Goal: Information Seeking & Learning: Understand process/instructions

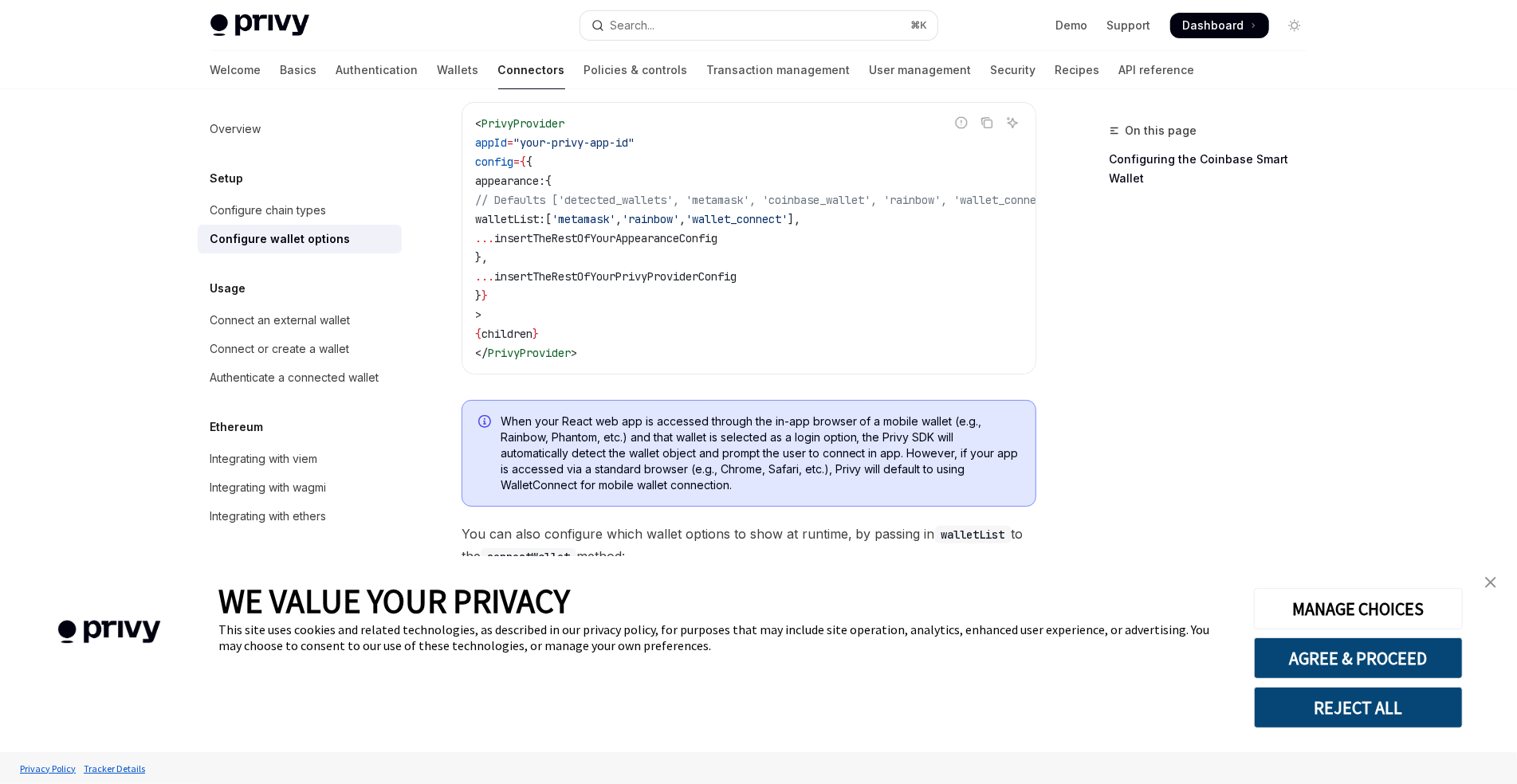
scroll to position [229, 0]
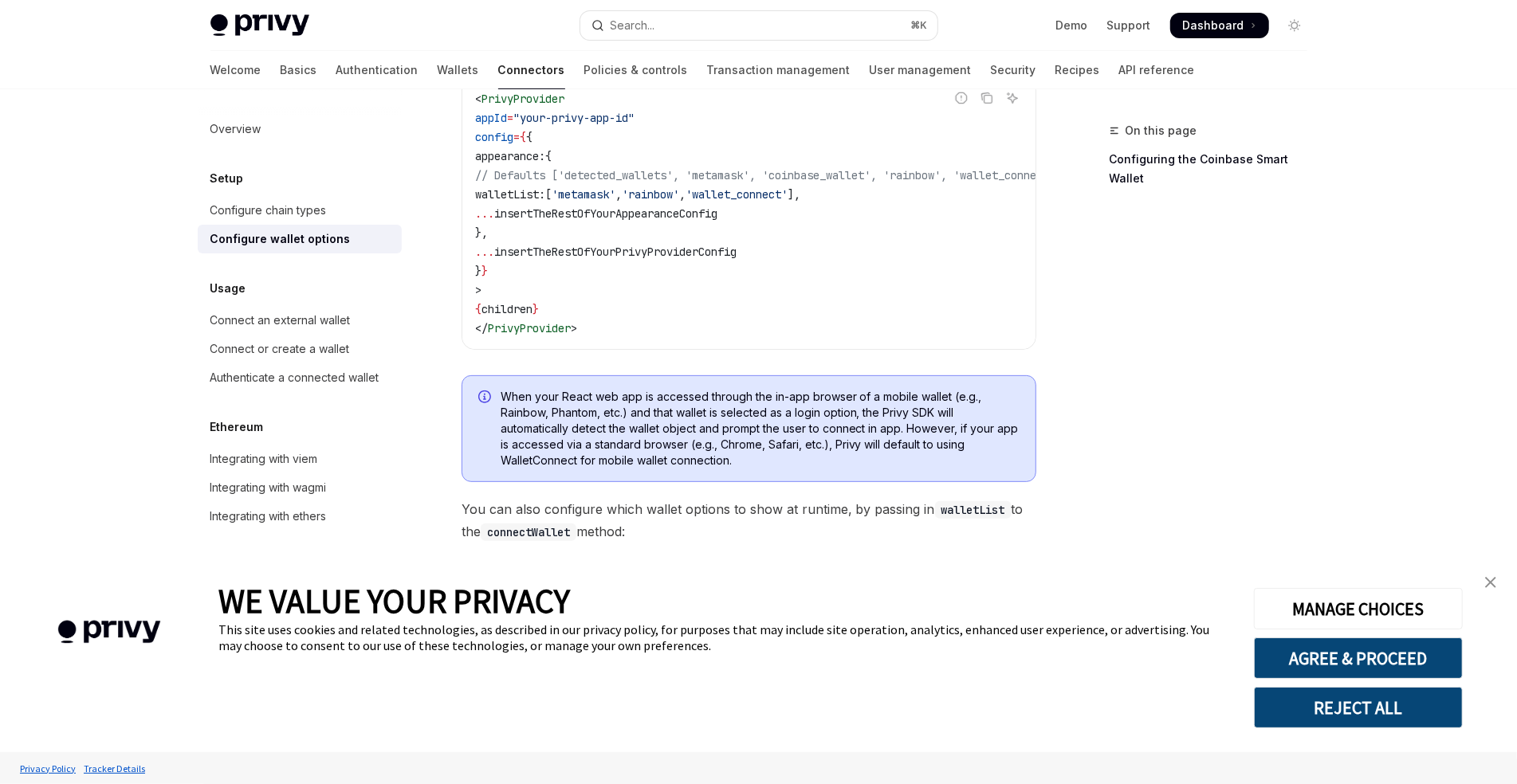
click at [788, 194] on span "'wallet_connect'" at bounding box center [737, 194] width 102 height 14
copy span "wallet_connect"
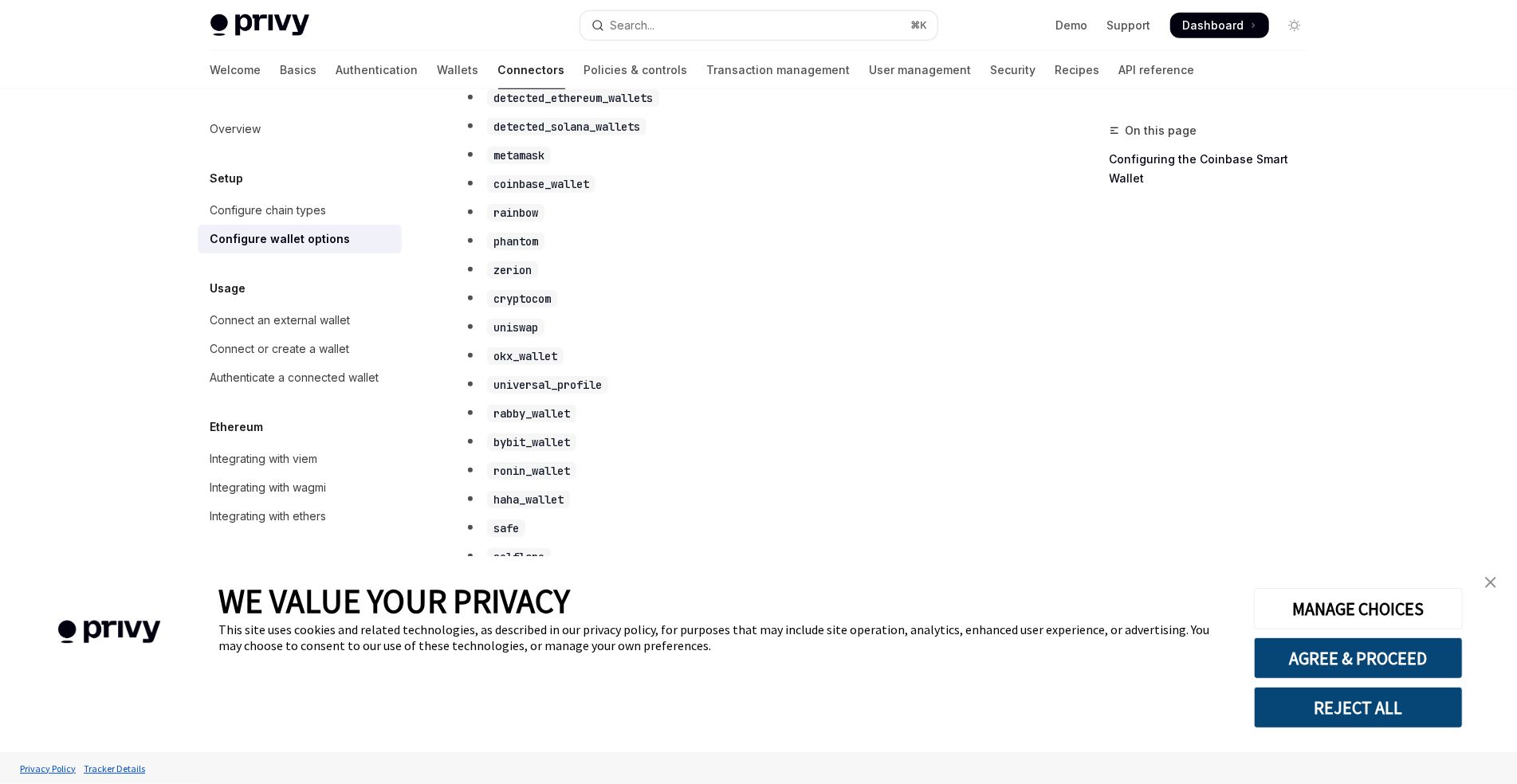
scroll to position [862, 0]
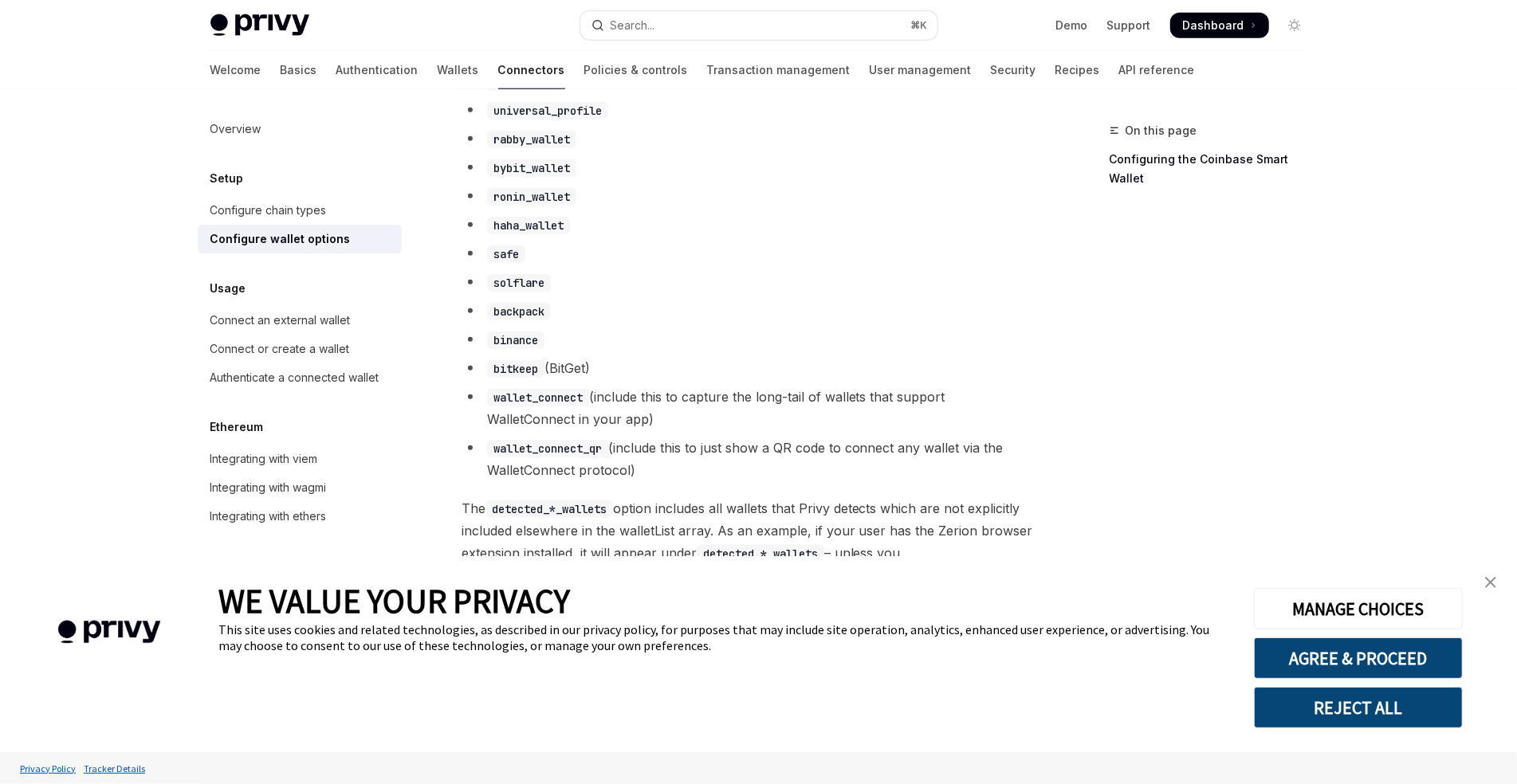
scroll to position [1184, 0]
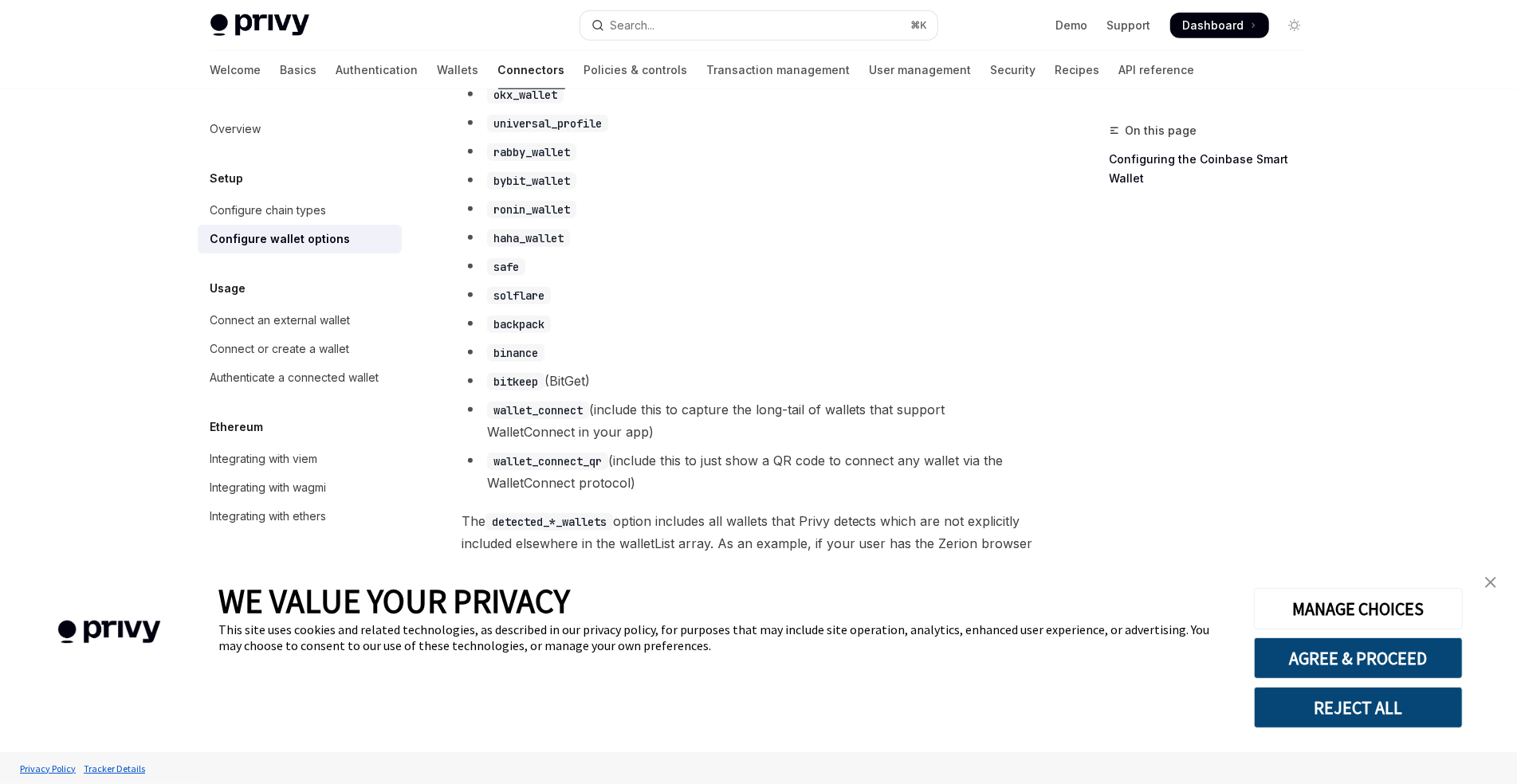
click at [1498, 578] on link "close banner" at bounding box center [1490, 583] width 32 height 32
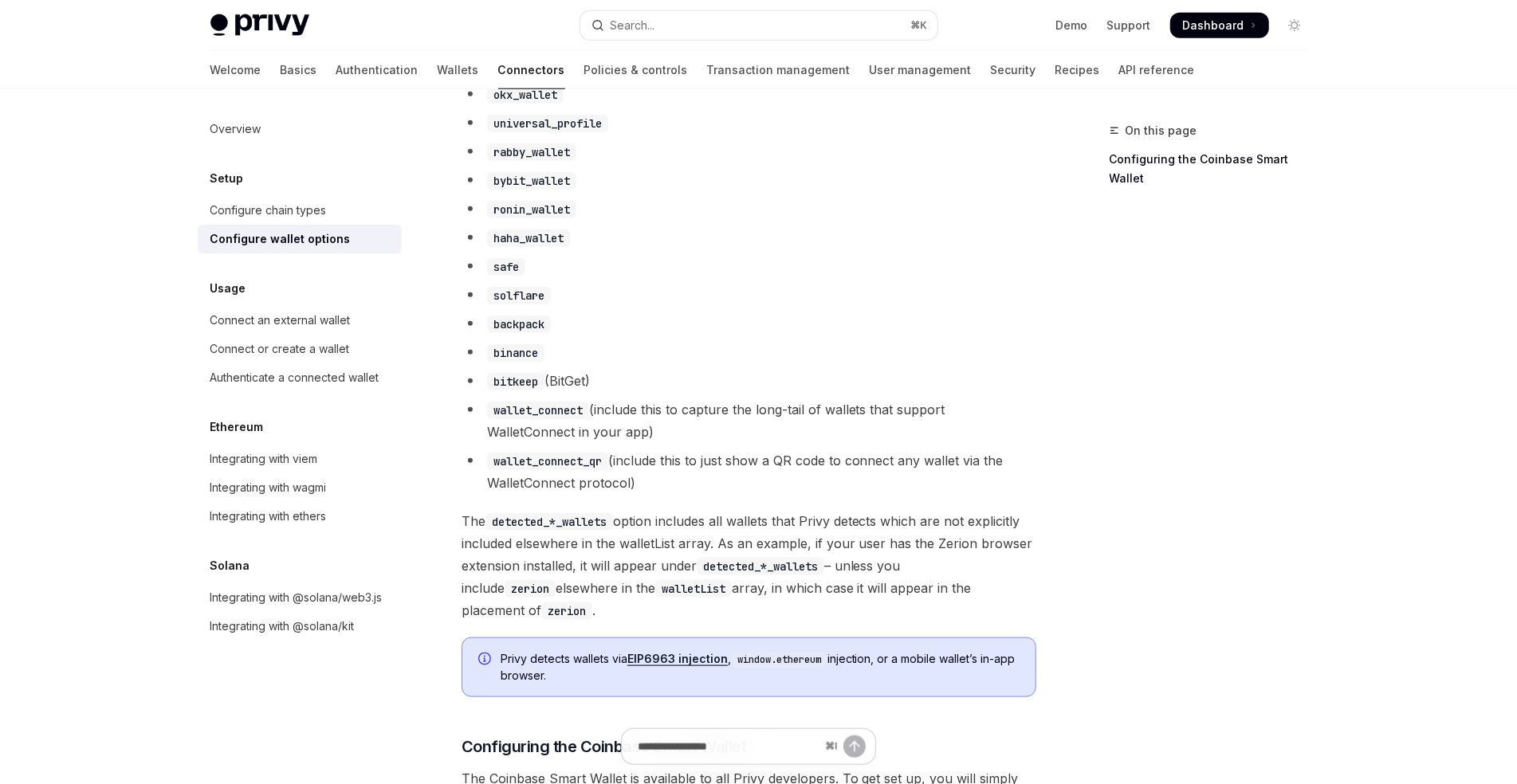
click at [1111, 477] on div "On this page Configuring the Coinbase Smart Wallet" at bounding box center [1199, 452] width 243 height 663
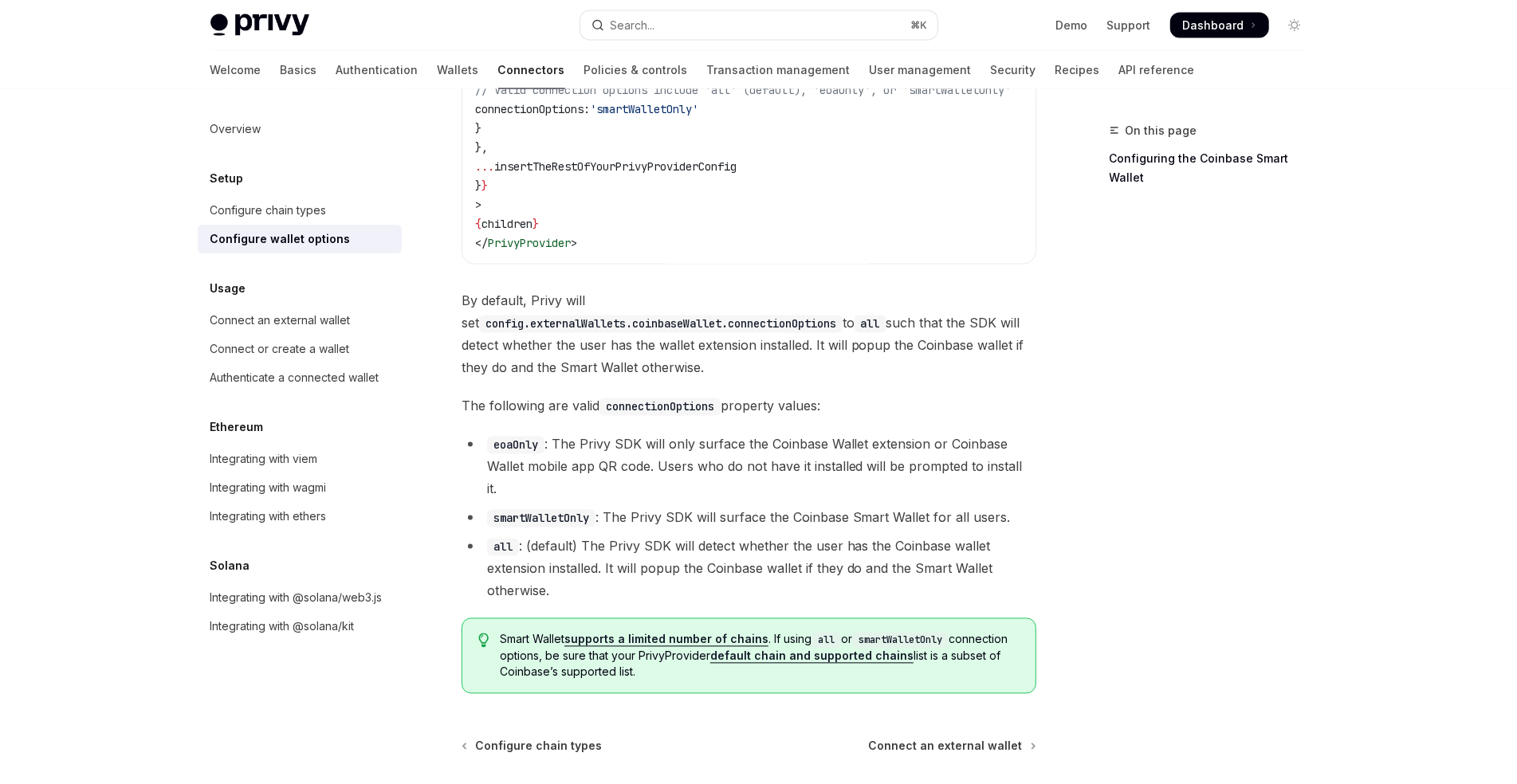
scroll to position [2250, 0]
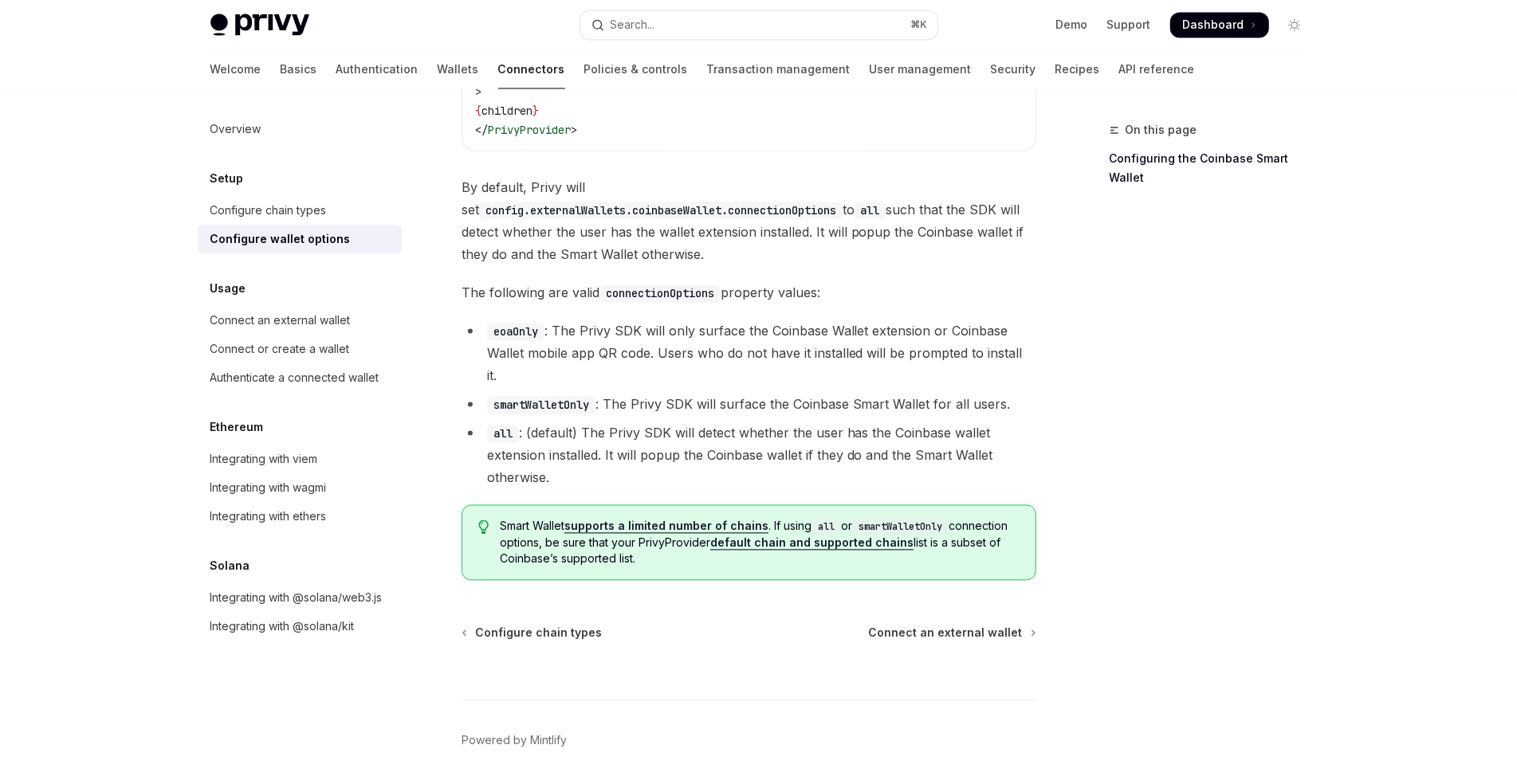
click at [616, 422] on li "all : (default) The Privy SDK will detect whether the user has the Coinbase wal…" at bounding box center [748, 456] width 575 height 67
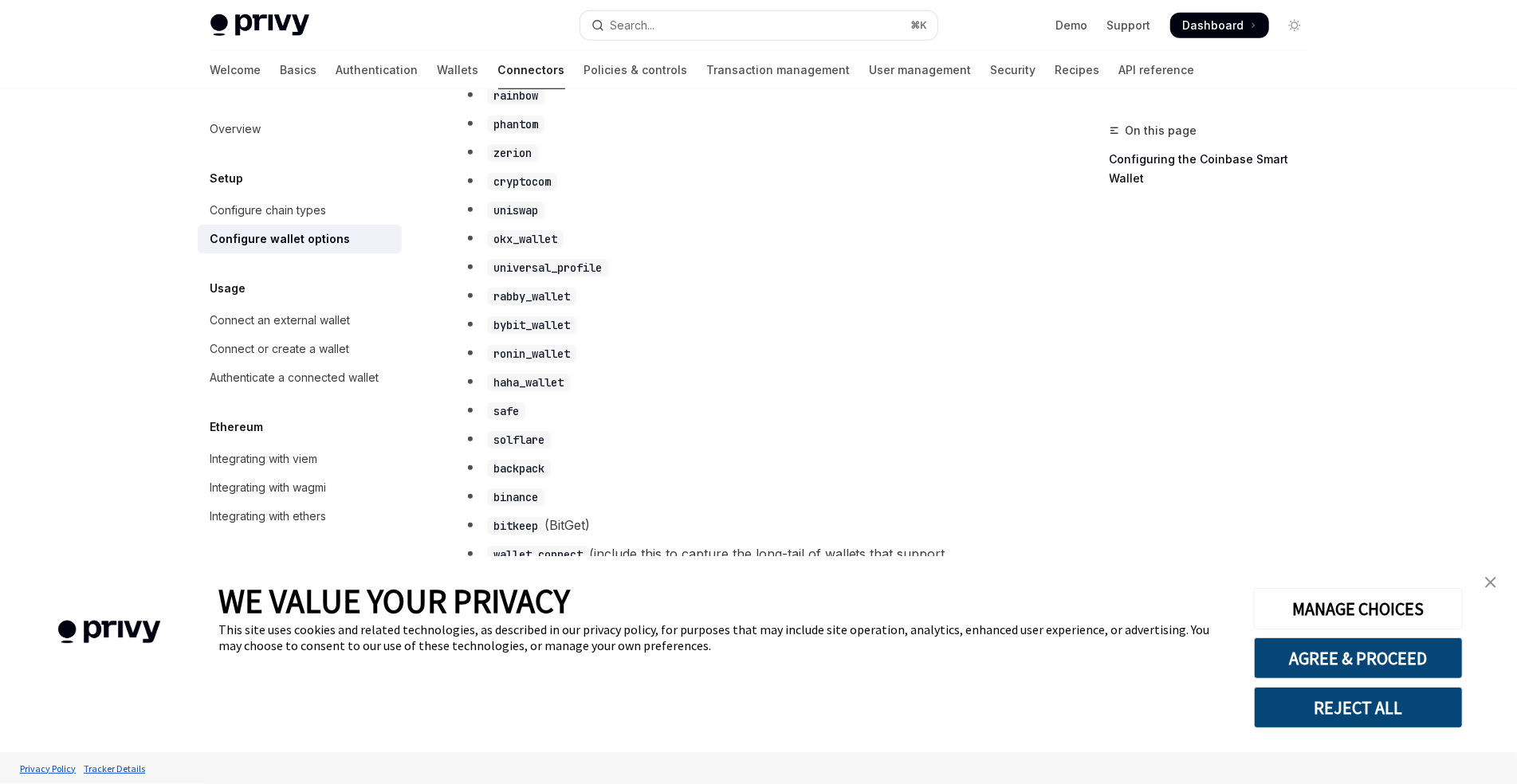
scroll to position [1044, 0]
click at [1487, 593] on link "close banner" at bounding box center [1490, 583] width 32 height 32
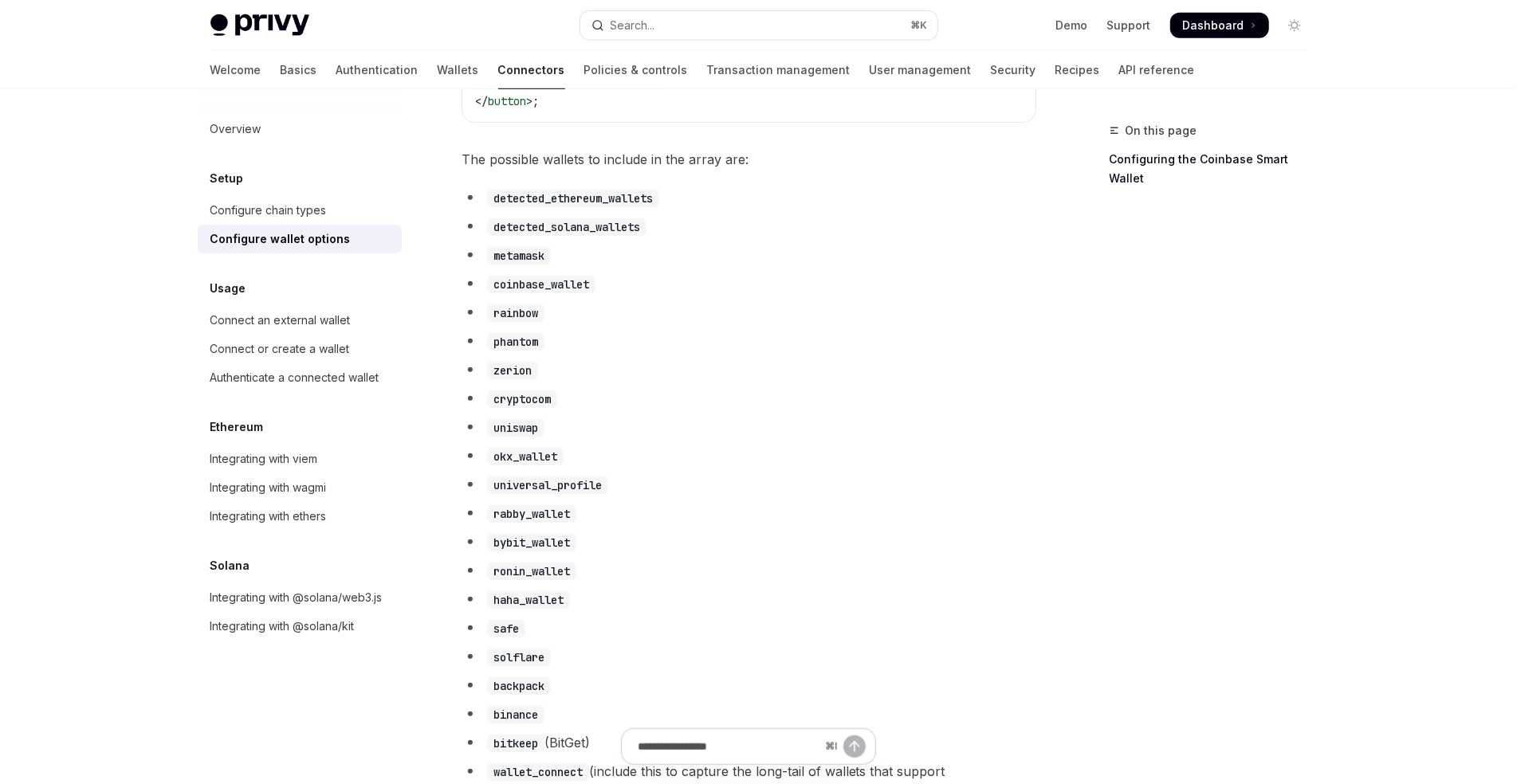
scroll to position [821, 0]
click at [531, 266] on code "metamask" at bounding box center [518, 257] width 64 height 18
copy code "metamask"
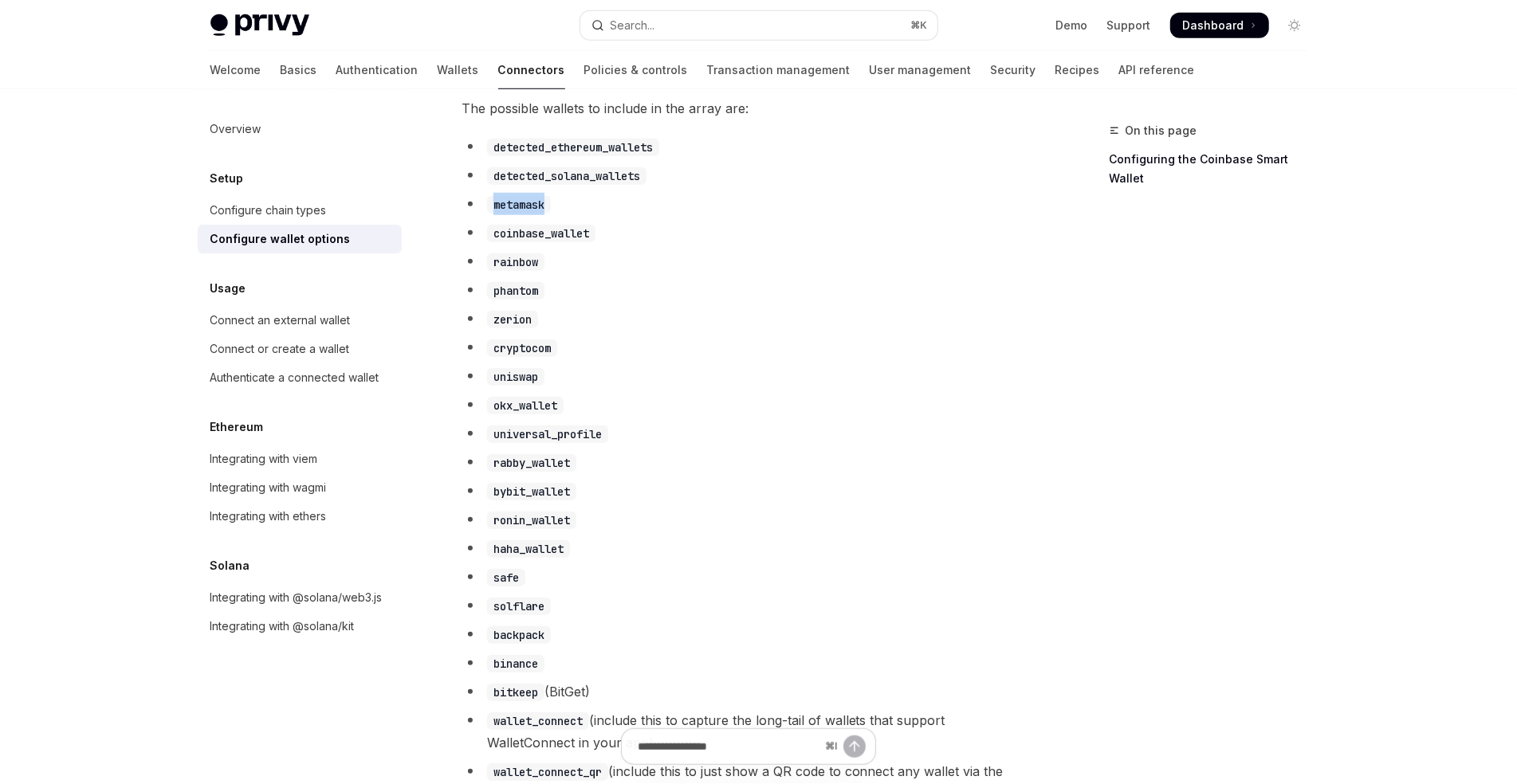
scroll to position [866, 0]
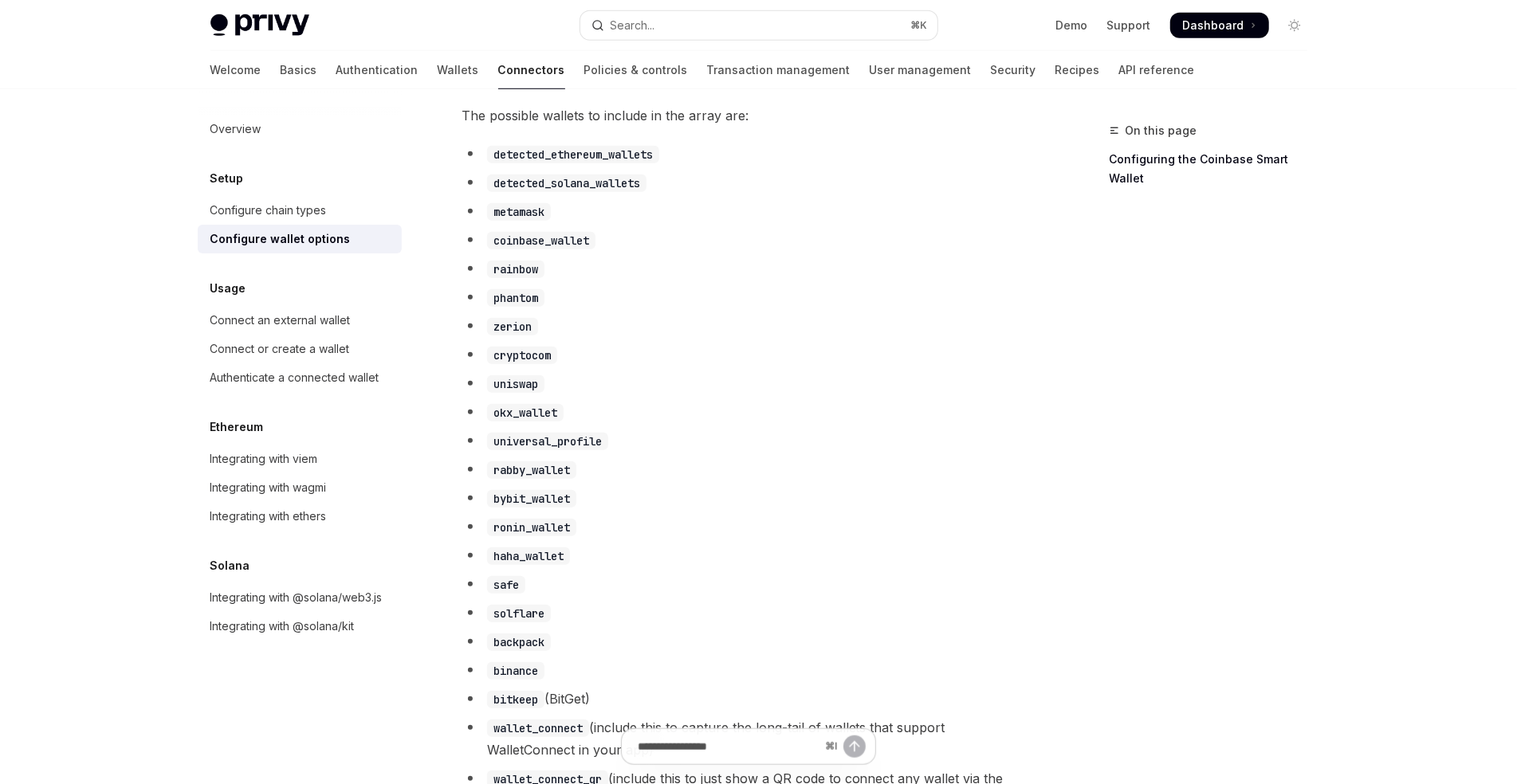
click at [534, 479] on code "rabby_wallet" at bounding box center [531, 470] width 89 height 18
copy code "rabby_wallet"
